Goal: Task Accomplishment & Management: Use online tool/utility

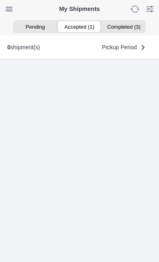
click at [77, 25] on ion-segment-button "Accepted (1)" at bounding box center [79, 26] width 44 height 11
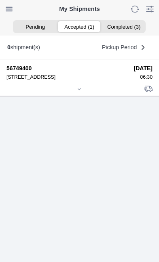
click at [82, 92] on icon at bounding box center [79, 89] width 5 height 5
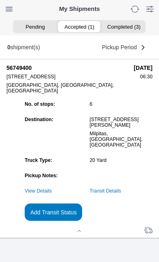
scroll to position [61, 0]
click at [0, 0] on slot "Add Transit Status" at bounding box center [0, 0] width 0 height 0
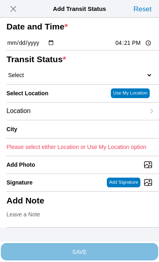
click at [136, 47] on input "16:21" at bounding box center [133, 43] width 38 height 8
type input "14:10"
click at [49, 79] on select "Select Arrive at Drop Off Arrive at Pickup Break Start Break Stop Depart Drop O…" at bounding box center [79, 74] width 146 height 7
select select "DPTPULOC"
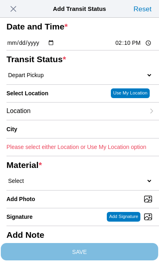
click at [64, 120] on div "Location" at bounding box center [75, 111] width 138 height 17
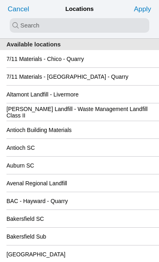
click at [22, 28] on input "search text" at bounding box center [79, 25] width 139 height 15
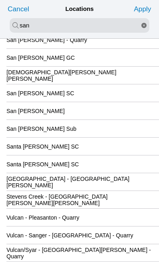
scroll to position [181, 0]
click at [59, 25] on input "san" at bounding box center [79, 25] width 139 height 15
type input "san ra"
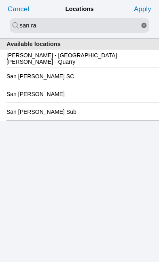
scroll to position [0, 0]
click at [0, 0] on slot "San [PERSON_NAME] SC" at bounding box center [0, 0] width 0 height 0
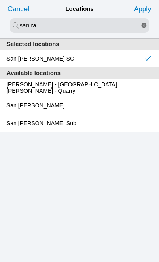
click at [0, 0] on slot "Apply" at bounding box center [0, 0] width 0 height 0
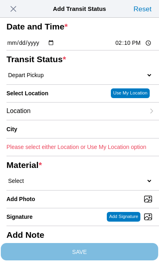
type input "[GEOGRAPHIC_DATA][PERSON_NAME]"
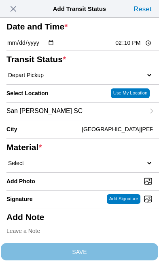
click at [68, 167] on select "Select 1" x 3" Rock 1" x 4" Rock 2" x 4" Rock Asphalt Cold Patch Backfill Spec …" at bounding box center [79, 162] width 146 height 7
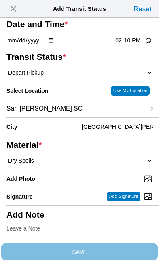
select select "708654"
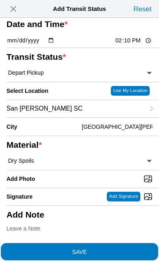
click at [116, 249] on span "SAVE" at bounding box center [79, 252] width 146 height 6
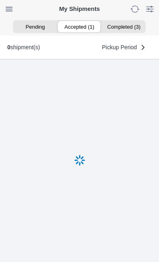
scroll to position [0, 0]
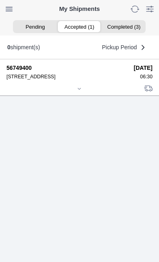
click at [81, 91] on icon at bounding box center [79, 88] width 5 height 5
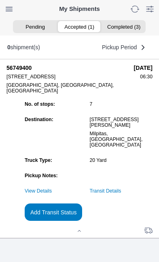
scroll to position [69, 0]
click at [121, 194] on link "Transit Details" at bounding box center [105, 191] width 31 height 6
